Goal: Transaction & Acquisition: Purchase product/service

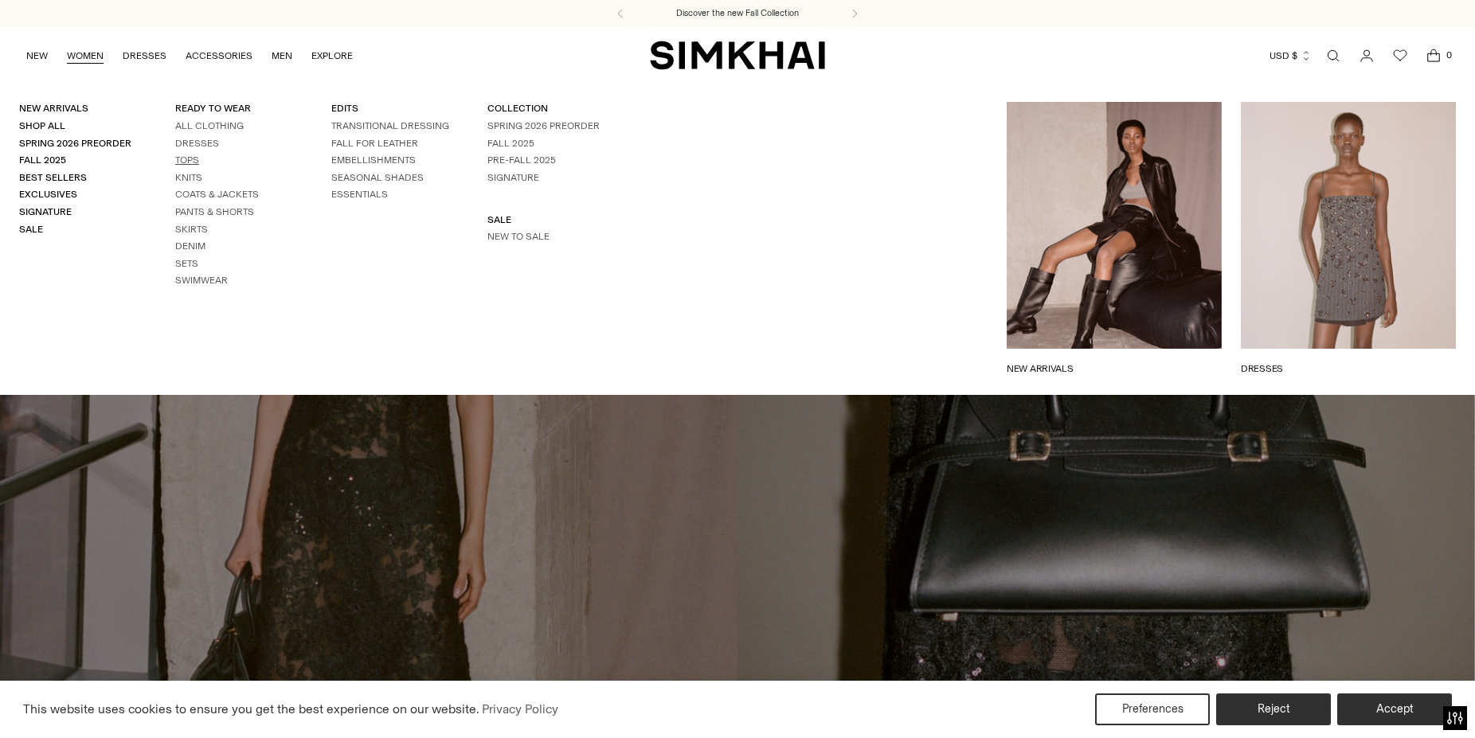
click at [183, 162] on link "Tops" at bounding box center [187, 159] width 24 height 11
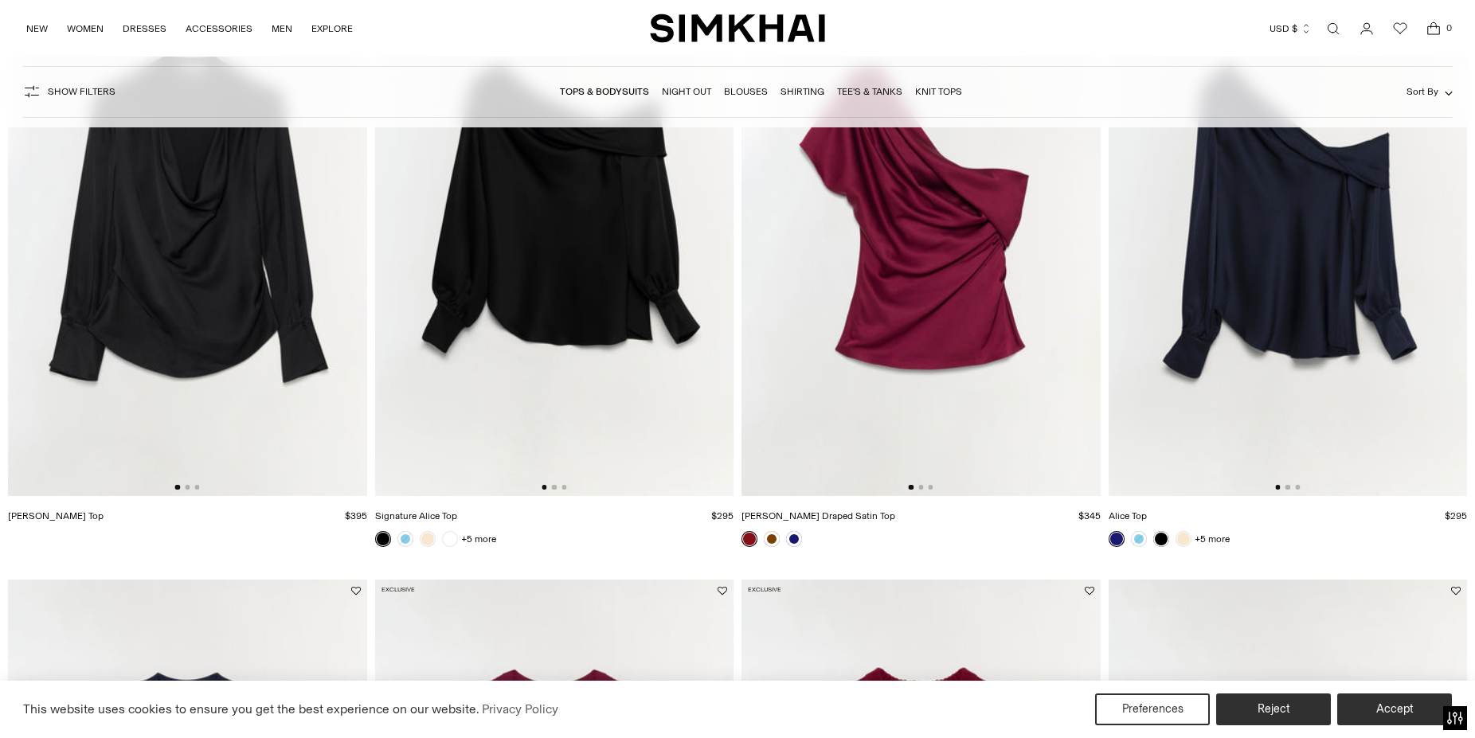
scroll to position [731, 0]
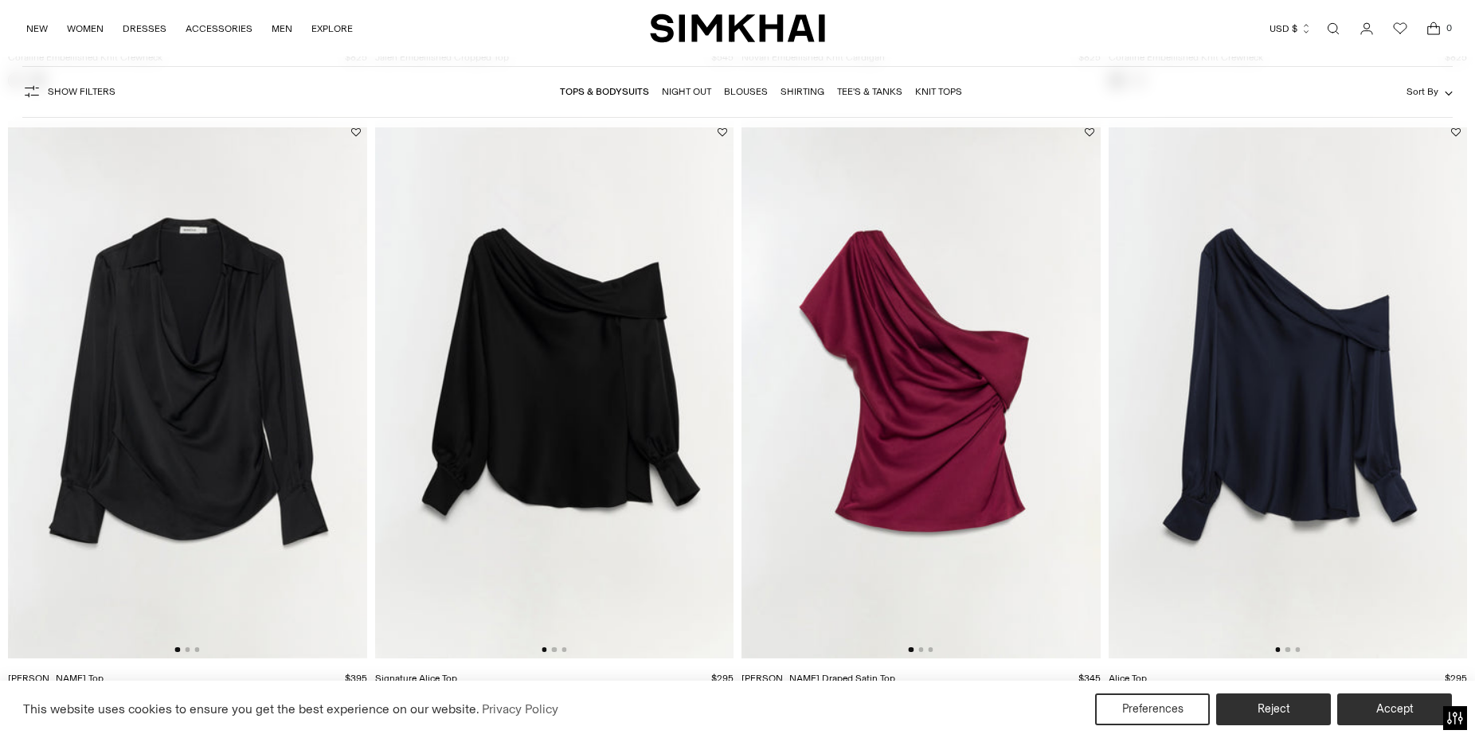
click at [996, 387] on img at bounding box center [920, 390] width 359 height 538
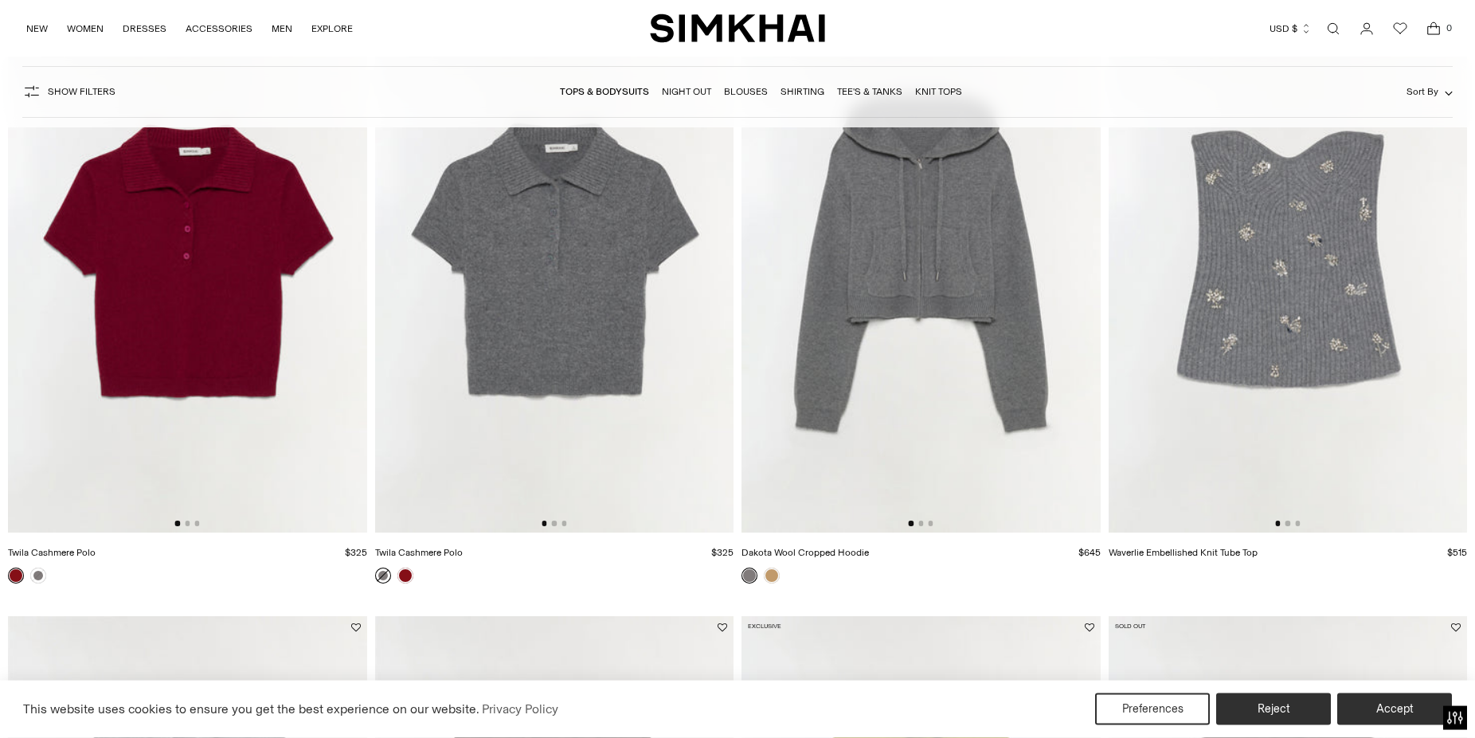
scroll to position [2112, 0]
